Goal: Information Seeking & Learning: Learn about a topic

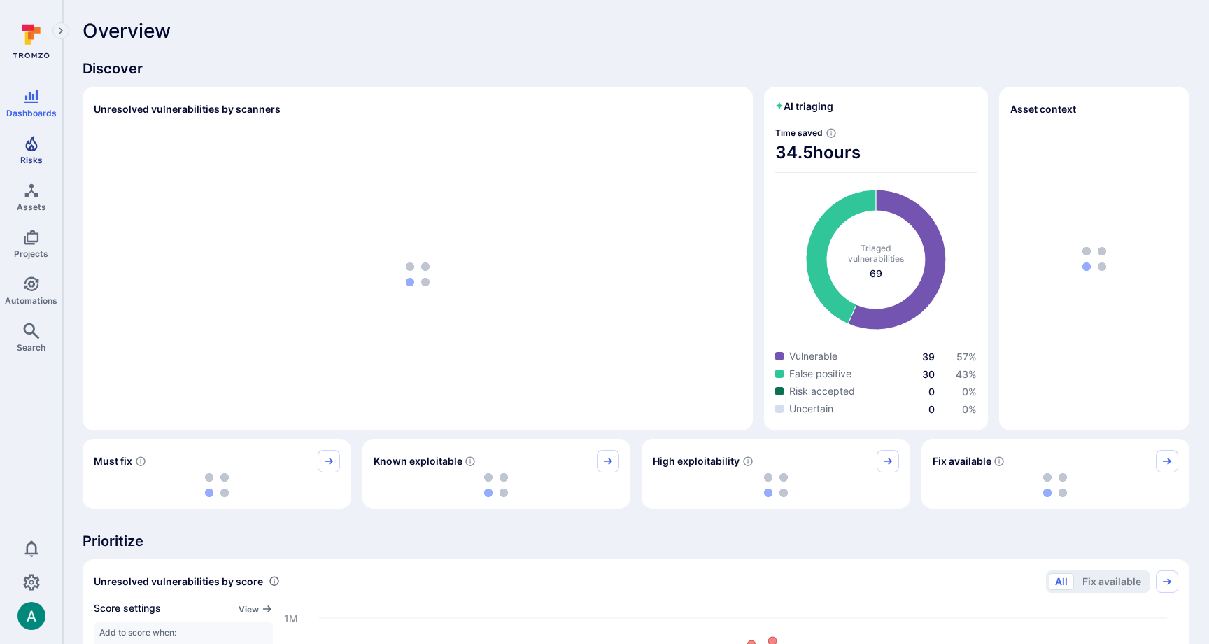
click at [23, 149] on icon "Risks" at bounding box center [31, 143] width 17 height 17
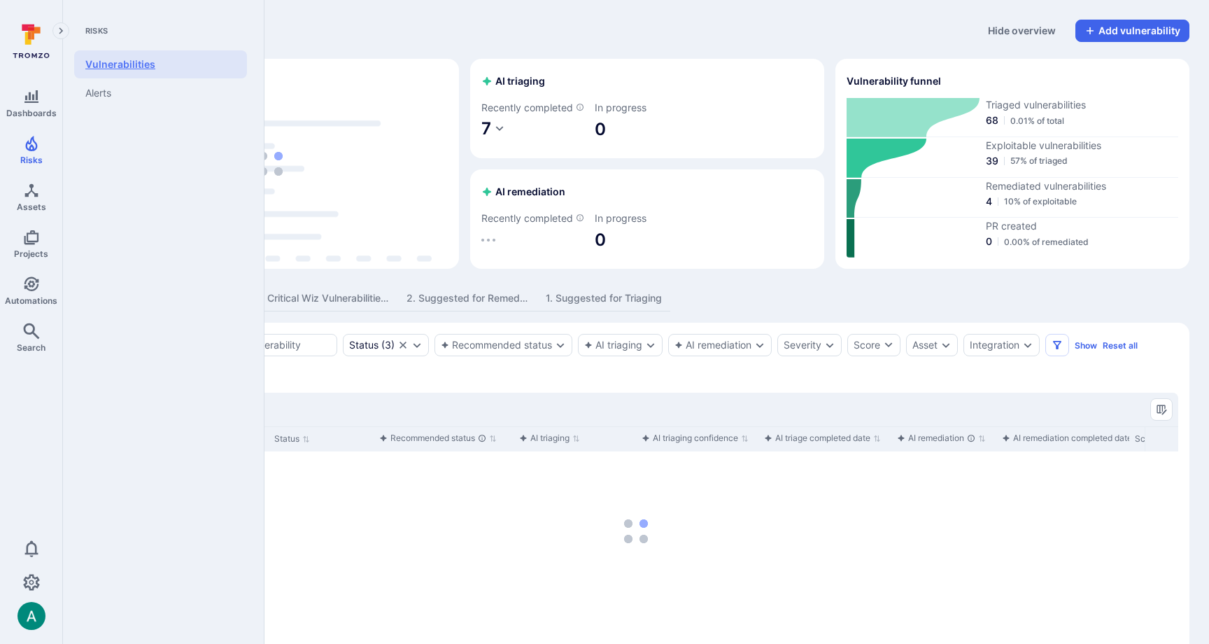
click at [145, 61] on link "Vulnerabilities" at bounding box center [160, 64] width 173 height 28
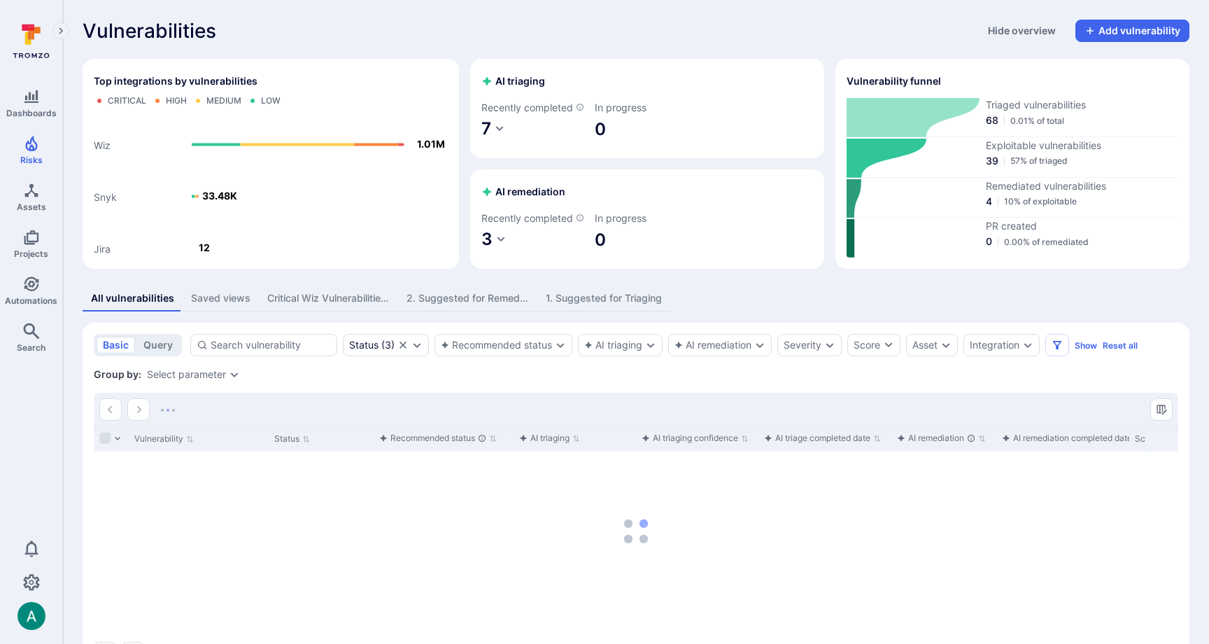
click at [211, 305] on div "Saved views" at bounding box center [220, 298] width 59 height 14
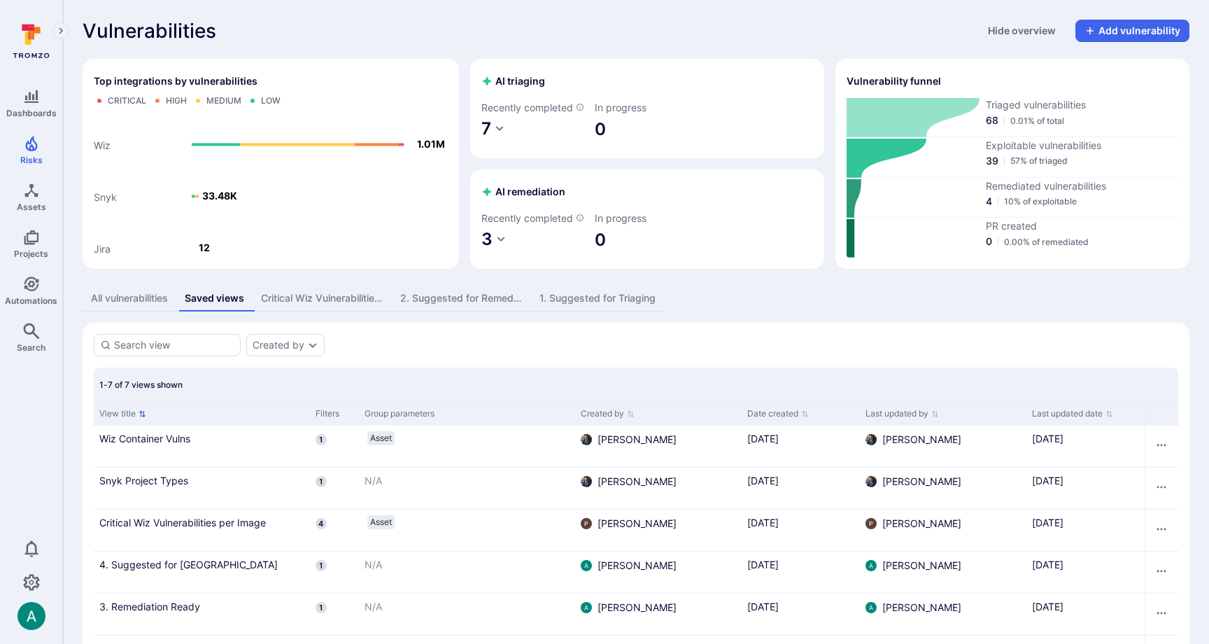
click at [140, 418] on icon "Sort by View title" at bounding box center [143, 414] width 8 height 8
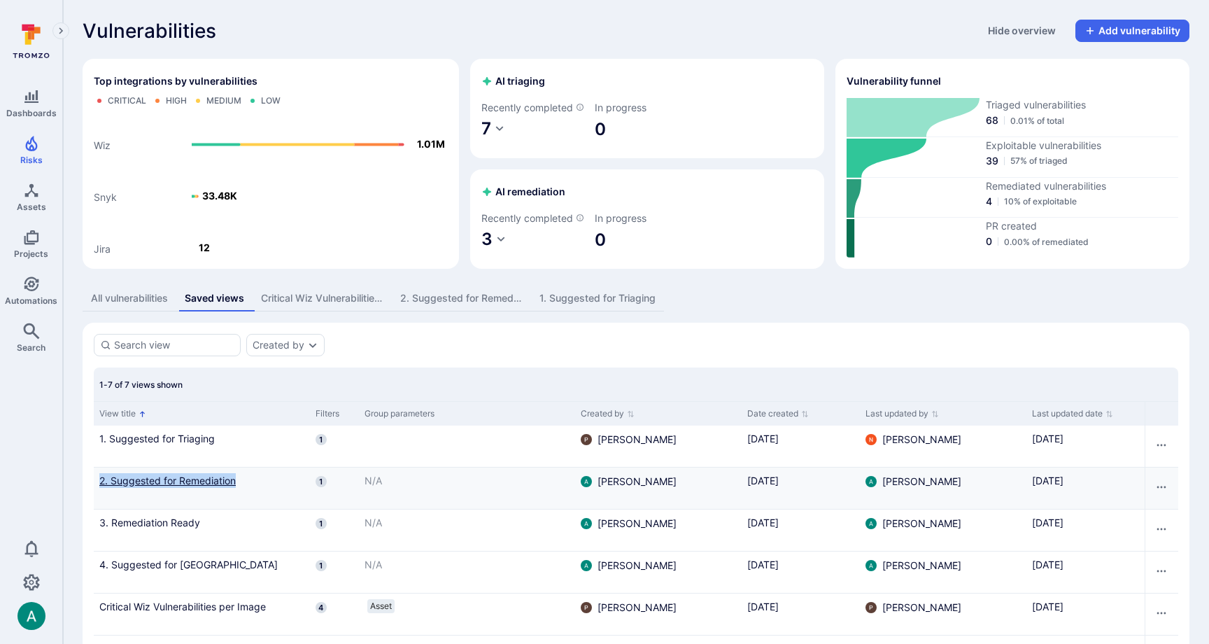
drag, startPoint x: 84, startPoint y: 493, endPoint x: 253, endPoint y: 493, distance: 169.3
click at [253, 493] on section "Created by 1-7 of 7 views shown View title Filters Group parameters Created by …" at bounding box center [636, 527] width 1107 height 408
copy link "2. Suggested for Remediation"
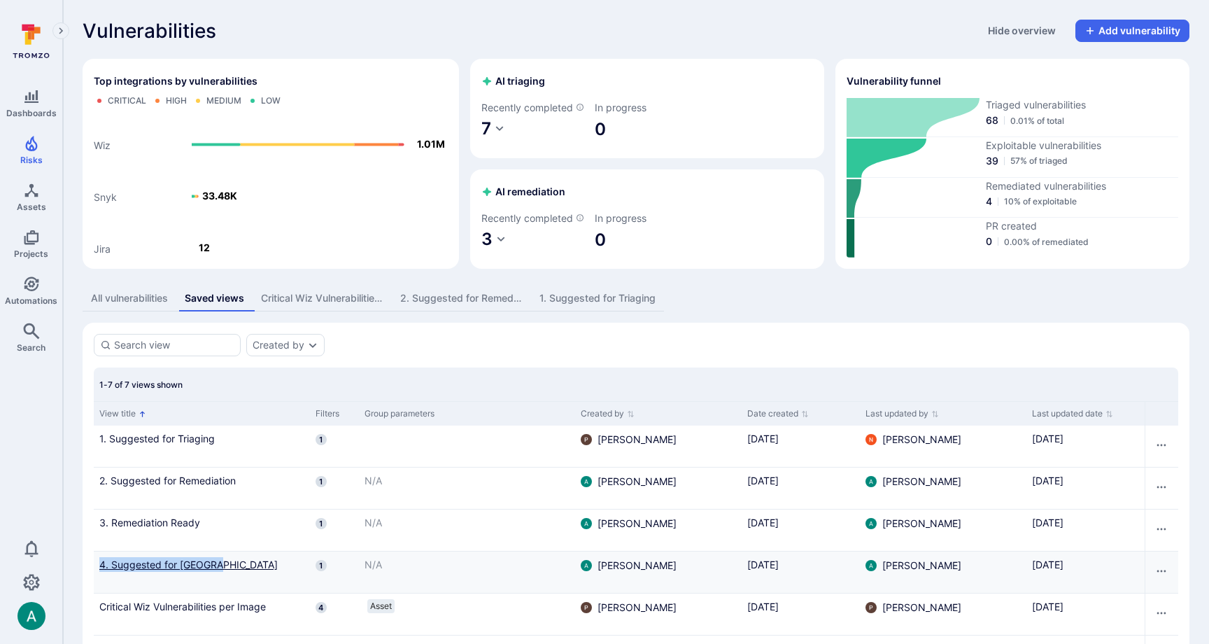
drag, startPoint x: 99, startPoint y: 579, endPoint x: 230, endPoint y: 581, distance: 130.9
click at [230, 581] on div "4. Suggested for [GEOGRAPHIC_DATA]" at bounding box center [202, 571] width 216 height 41
copy link "4. Suggested for [GEOGRAPHIC_DATA]"
click at [145, 572] on link "4. Suggested for [GEOGRAPHIC_DATA]" at bounding box center [201, 564] width 205 height 15
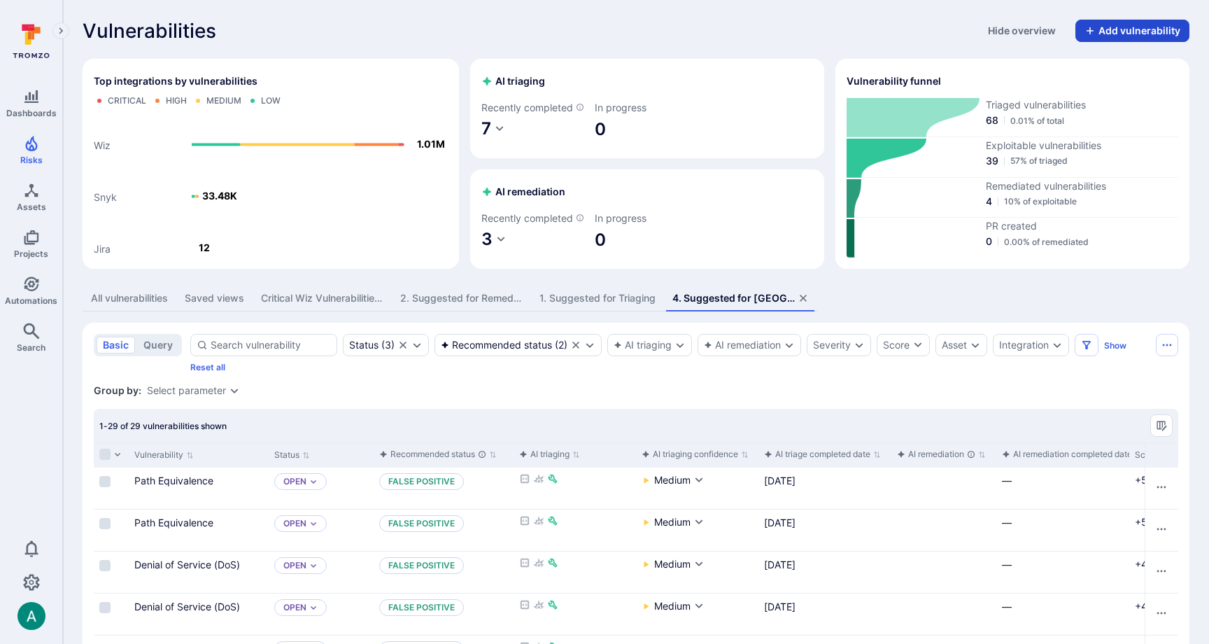
scroll to position [2, 0]
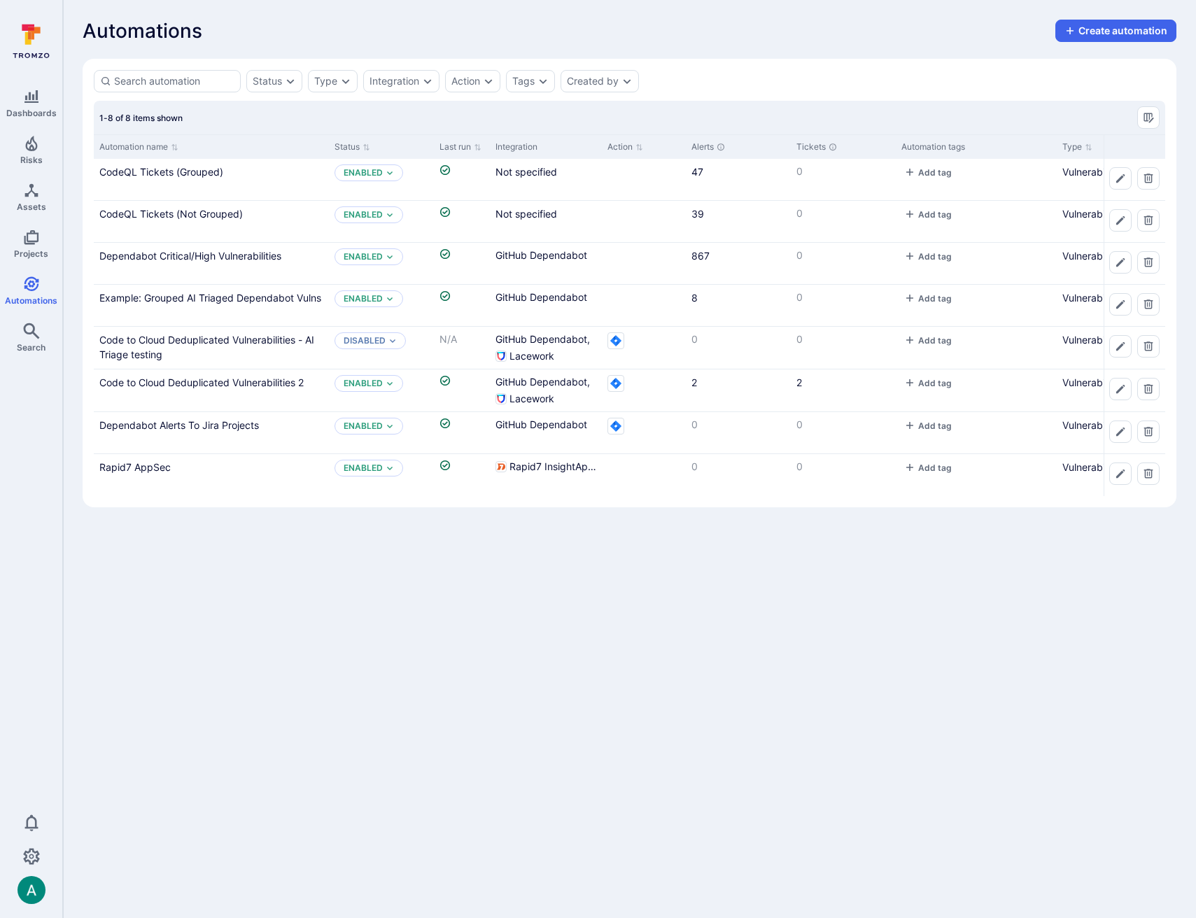
click at [815, 96] on section "Status Type Integration Action Tags Created by 1-8 of 8 items shown Automation …" at bounding box center [630, 283] width 1094 height 449
drag, startPoint x: 700, startPoint y: 600, endPoint x: 770, endPoint y: 448, distance: 167.8
click at [703, 598] on body "Dashboards Risks Assets Projects Automations Search 0 Automations Automations C…" at bounding box center [598, 459] width 1196 height 918
click at [176, 171] on link "CodeQL Tickets (Grouped)" at bounding box center [161, 172] width 124 height 12
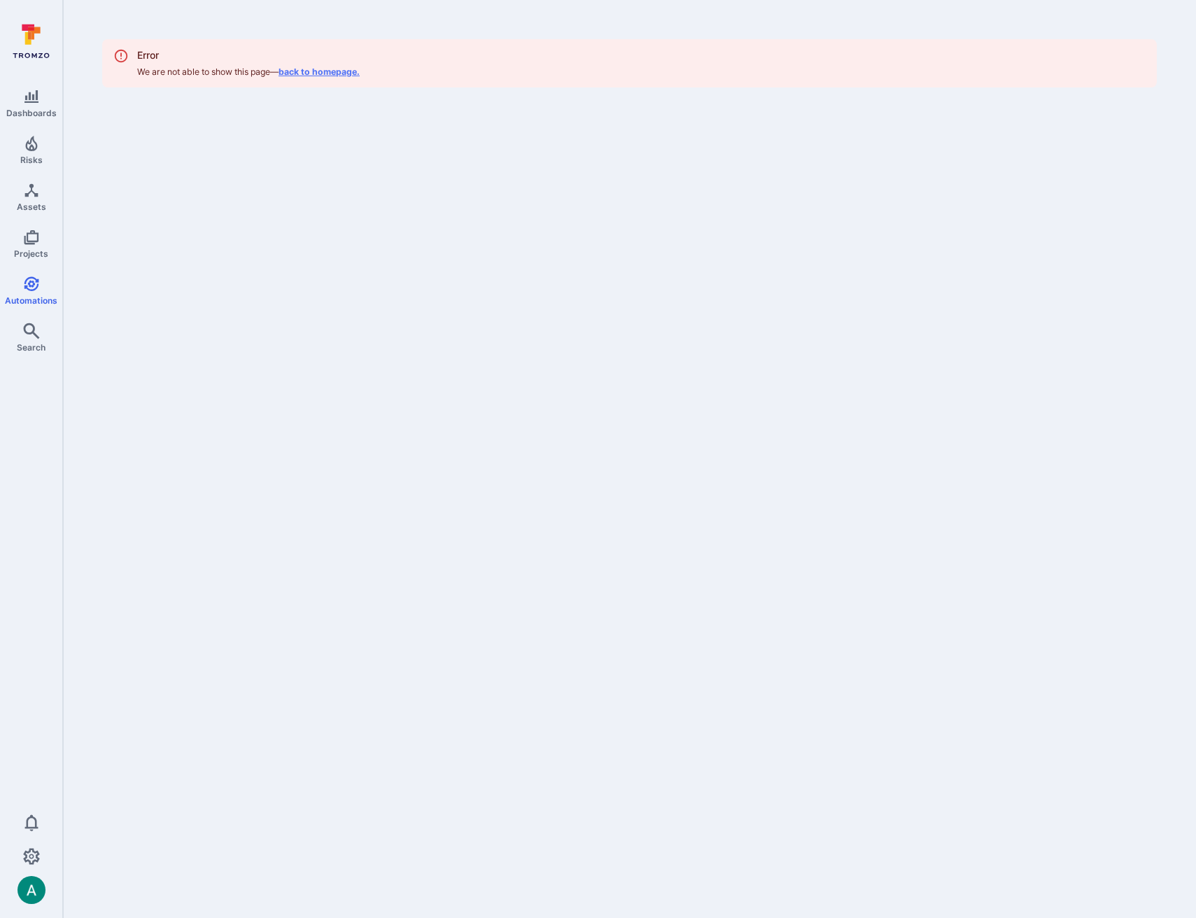
click at [345, 76] on link "back to homepage." at bounding box center [318, 71] width 81 height 10
